Goal: Information Seeking & Learning: Learn about a topic

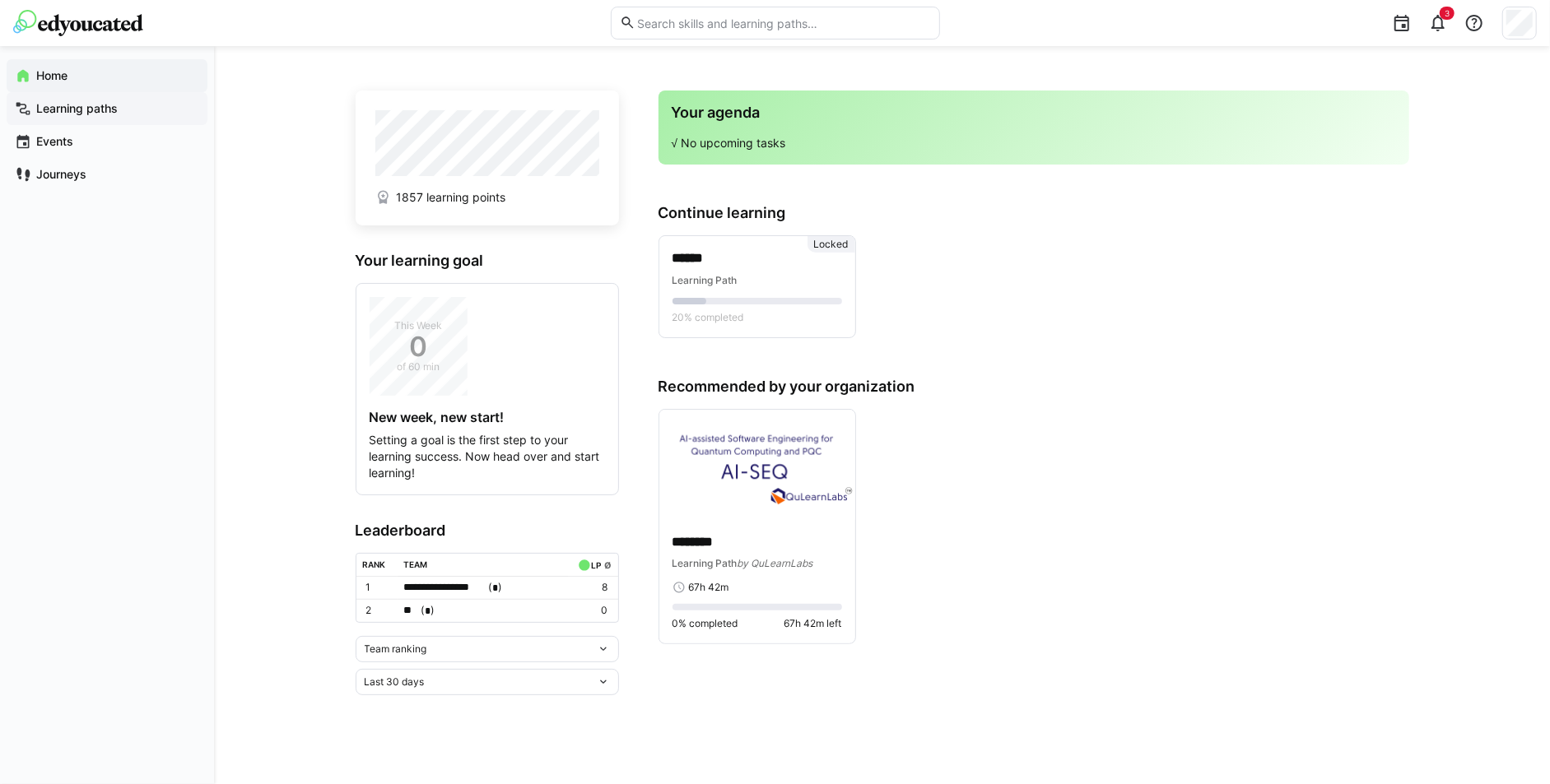
click at [69, 101] on span "Learning paths" at bounding box center [117, 109] width 166 height 16
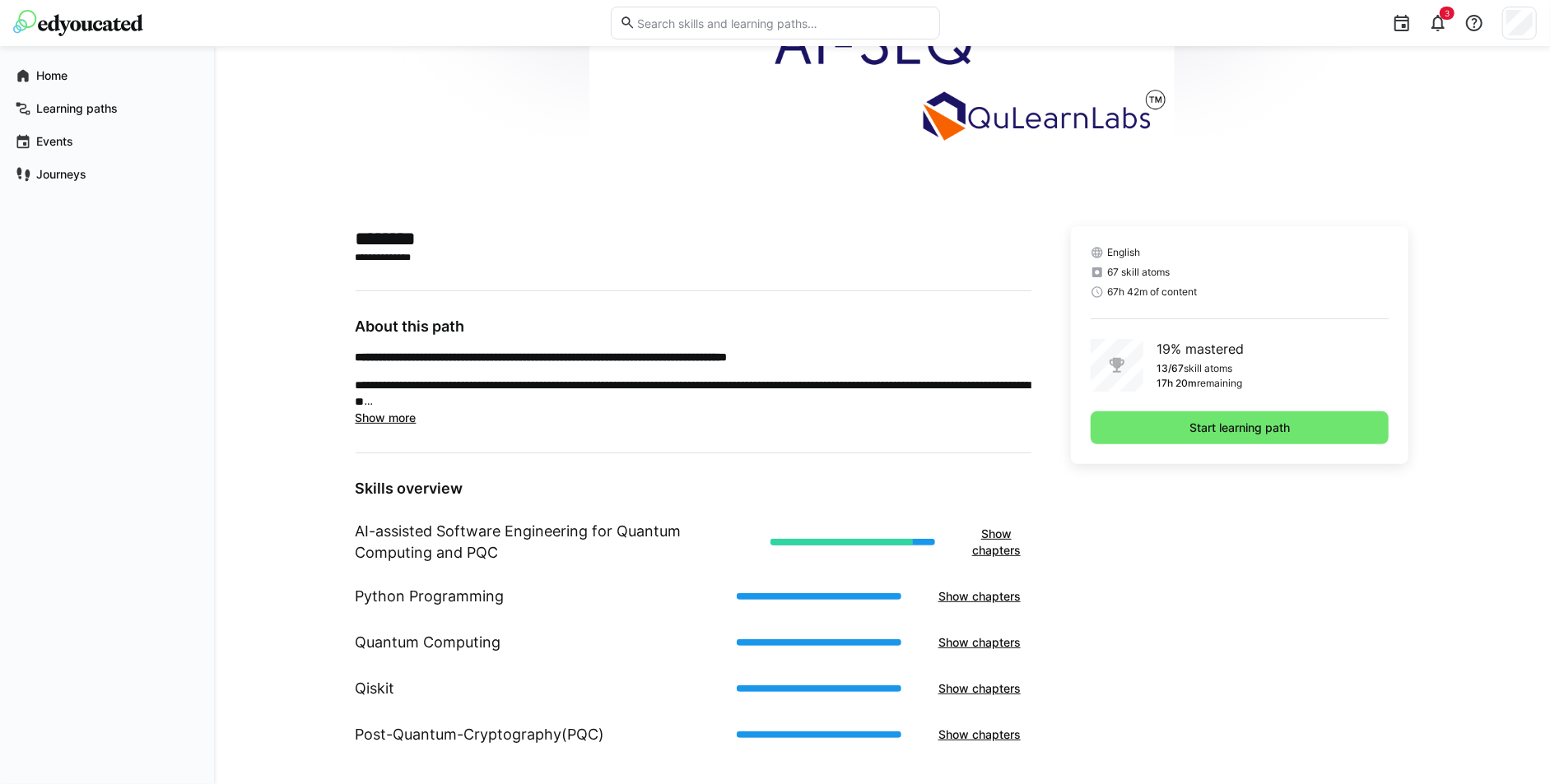
scroll to position [240, 0]
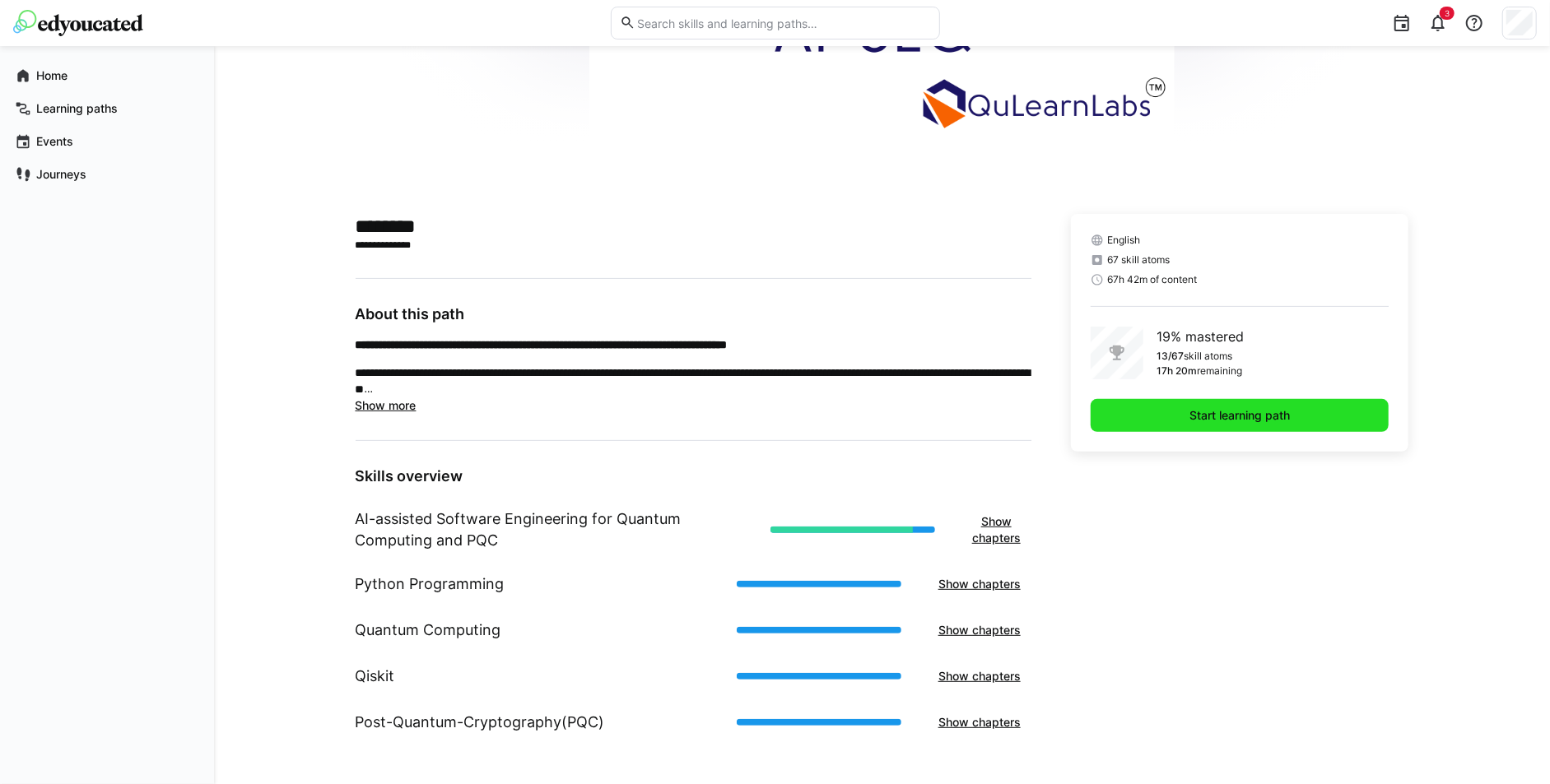
click at [1265, 417] on span "Start learning path" at bounding box center [1240, 416] width 105 height 16
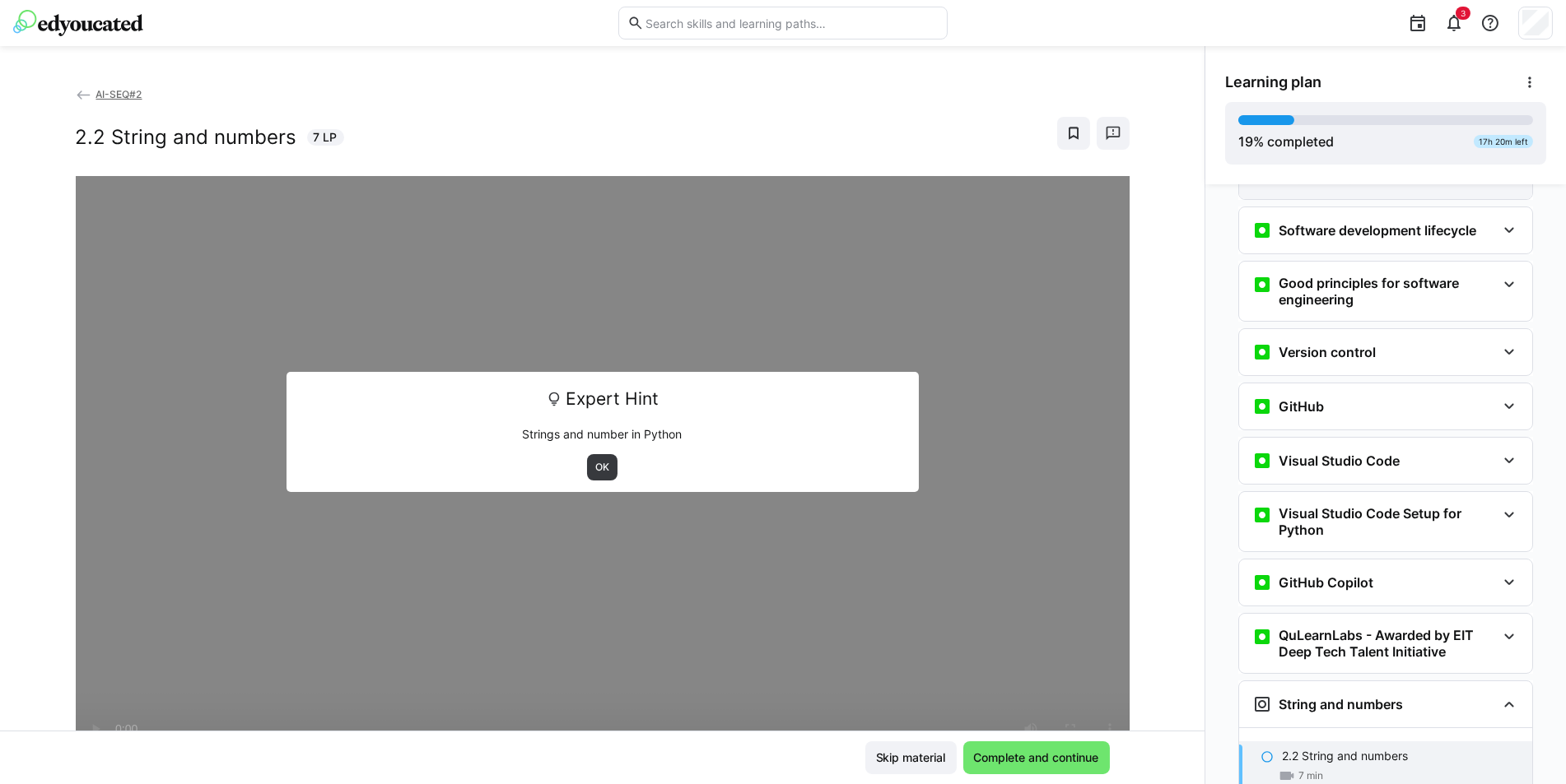
scroll to position [394, 0]
